Goal: Find specific page/section: Find specific page/section

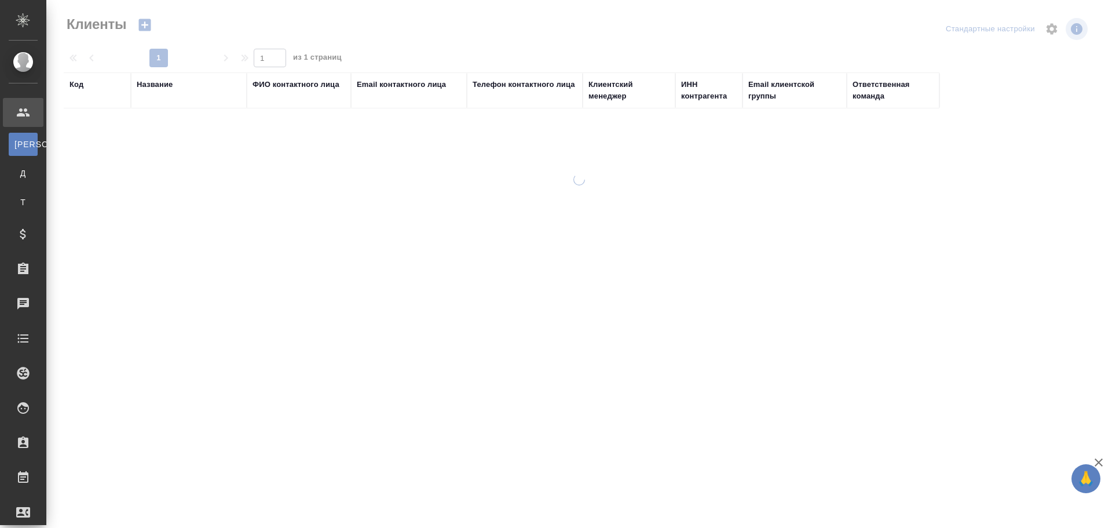
select select "RU"
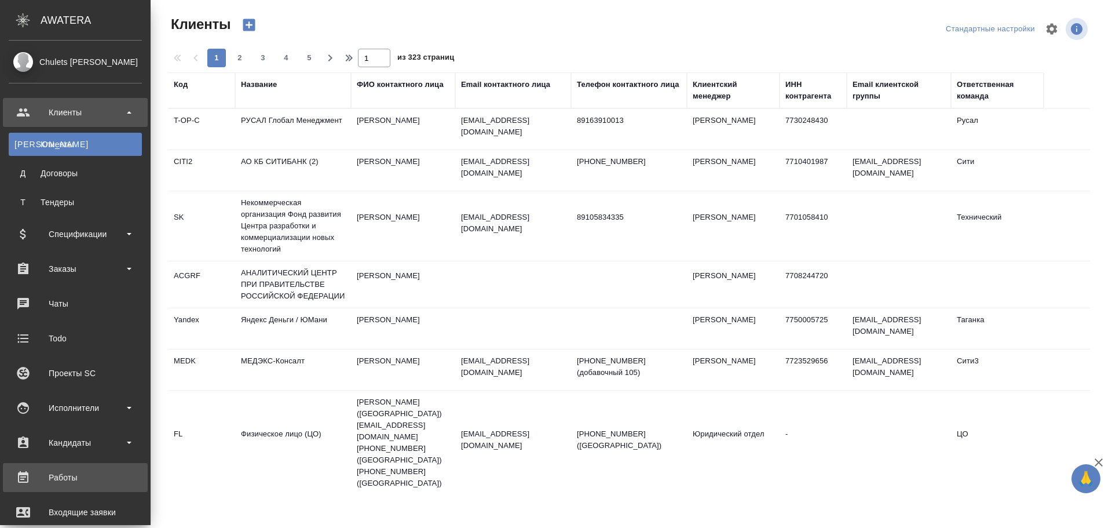
click at [79, 479] on div "Работы" at bounding box center [75, 476] width 133 height 17
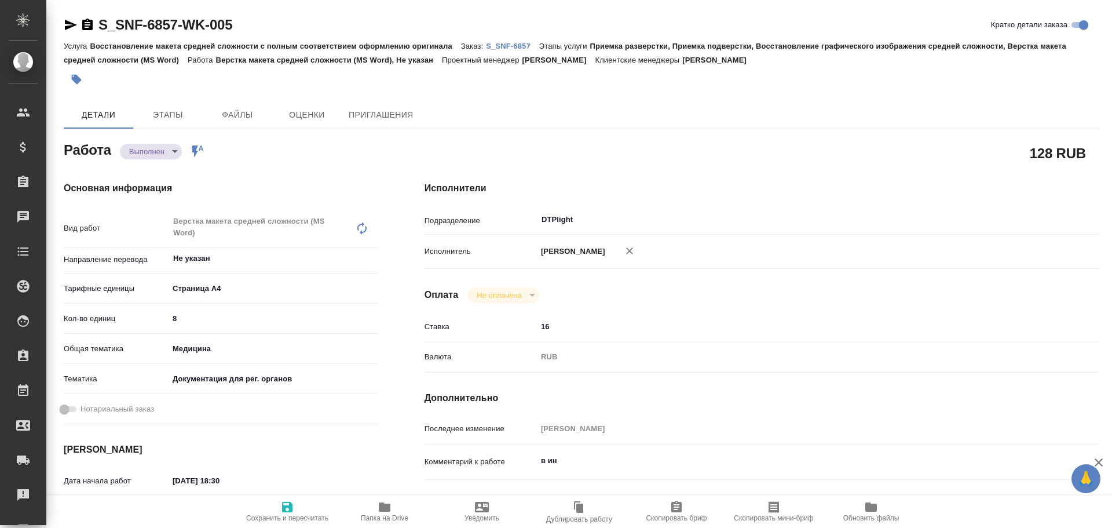
type textarea "x"
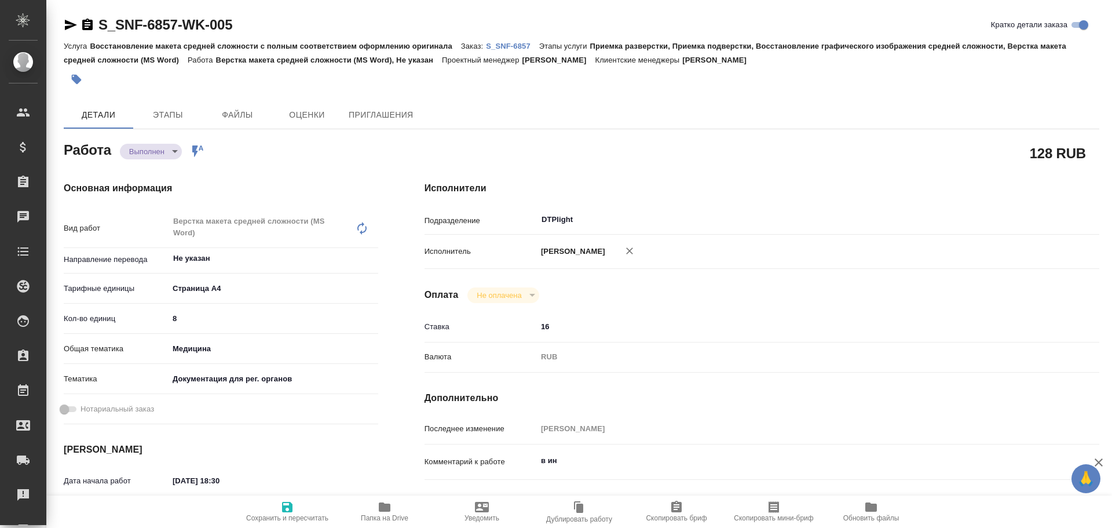
type textarea "x"
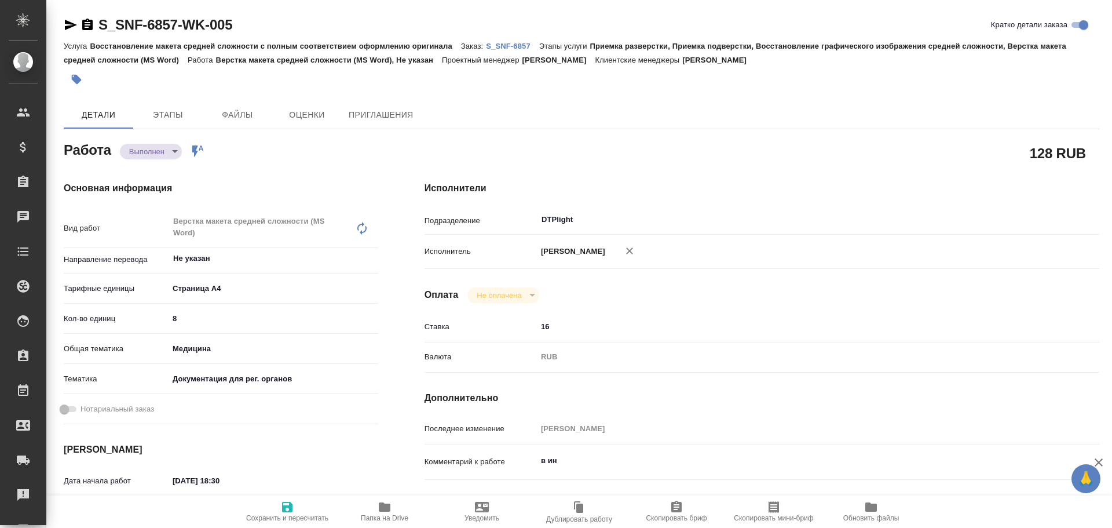
type textarea "x"
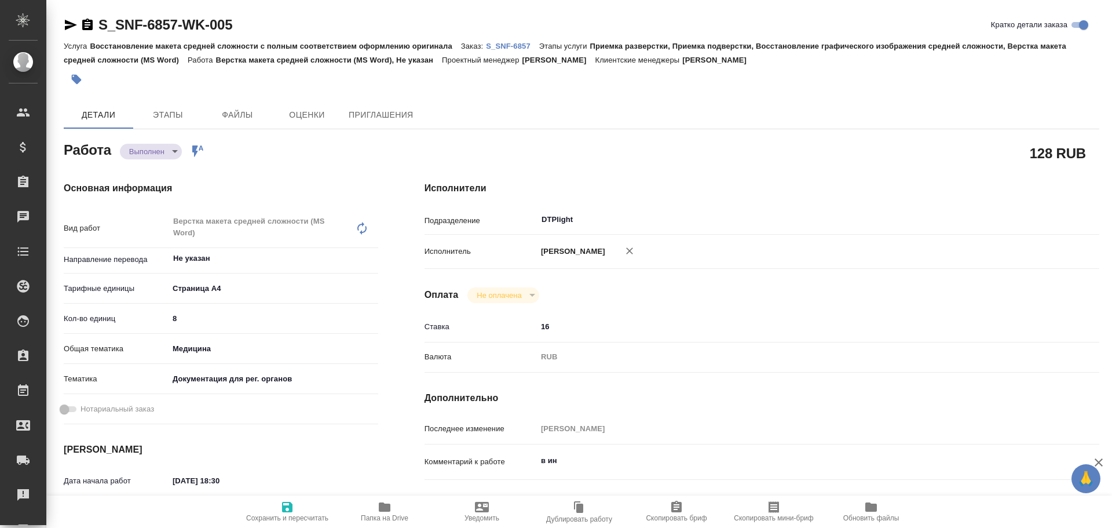
type textarea "x"
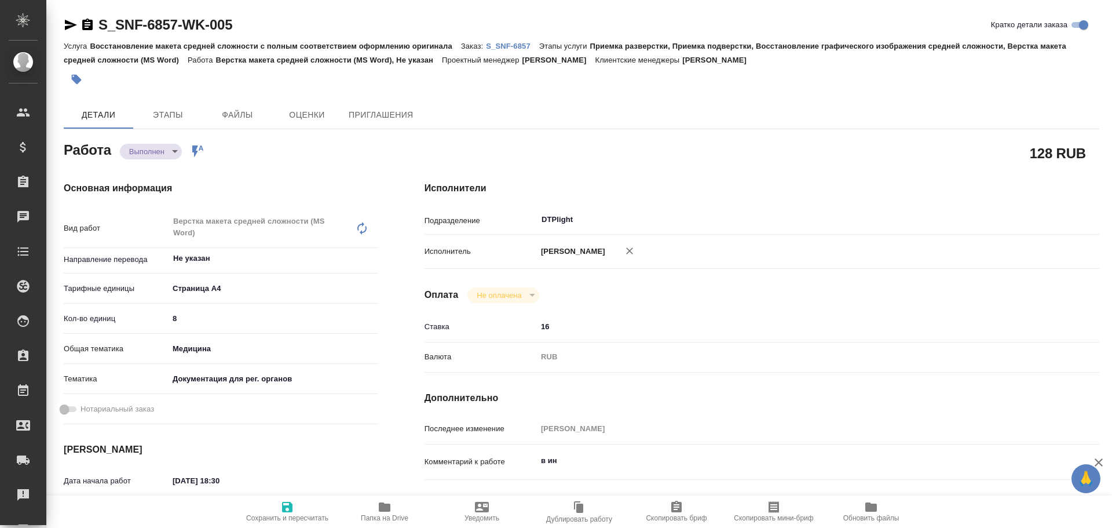
type textarea "x"
